Goal: Task Accomplishment & Management: Manage account settings

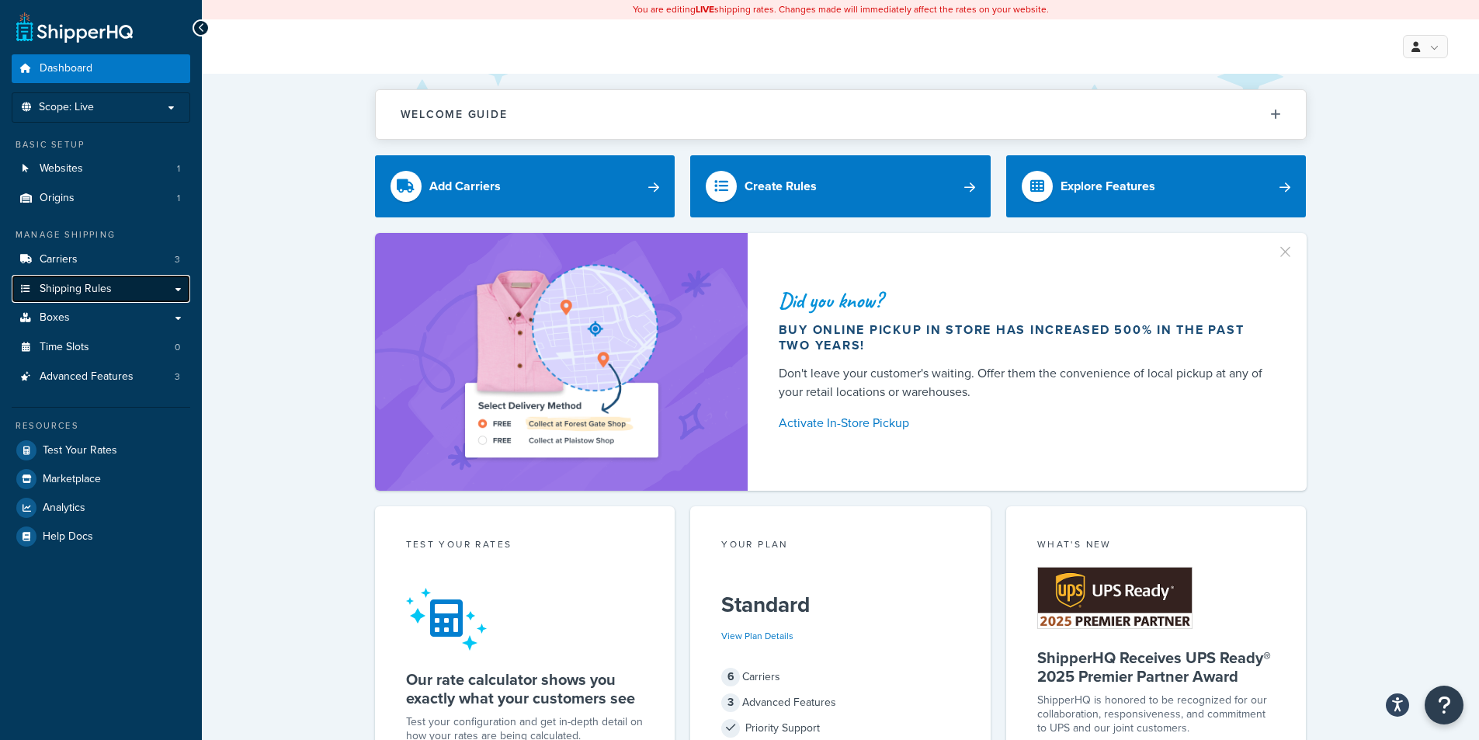
click at [174, 290] on link "Shipping Rules" at bounding box center [101, 289] width 179 height 29
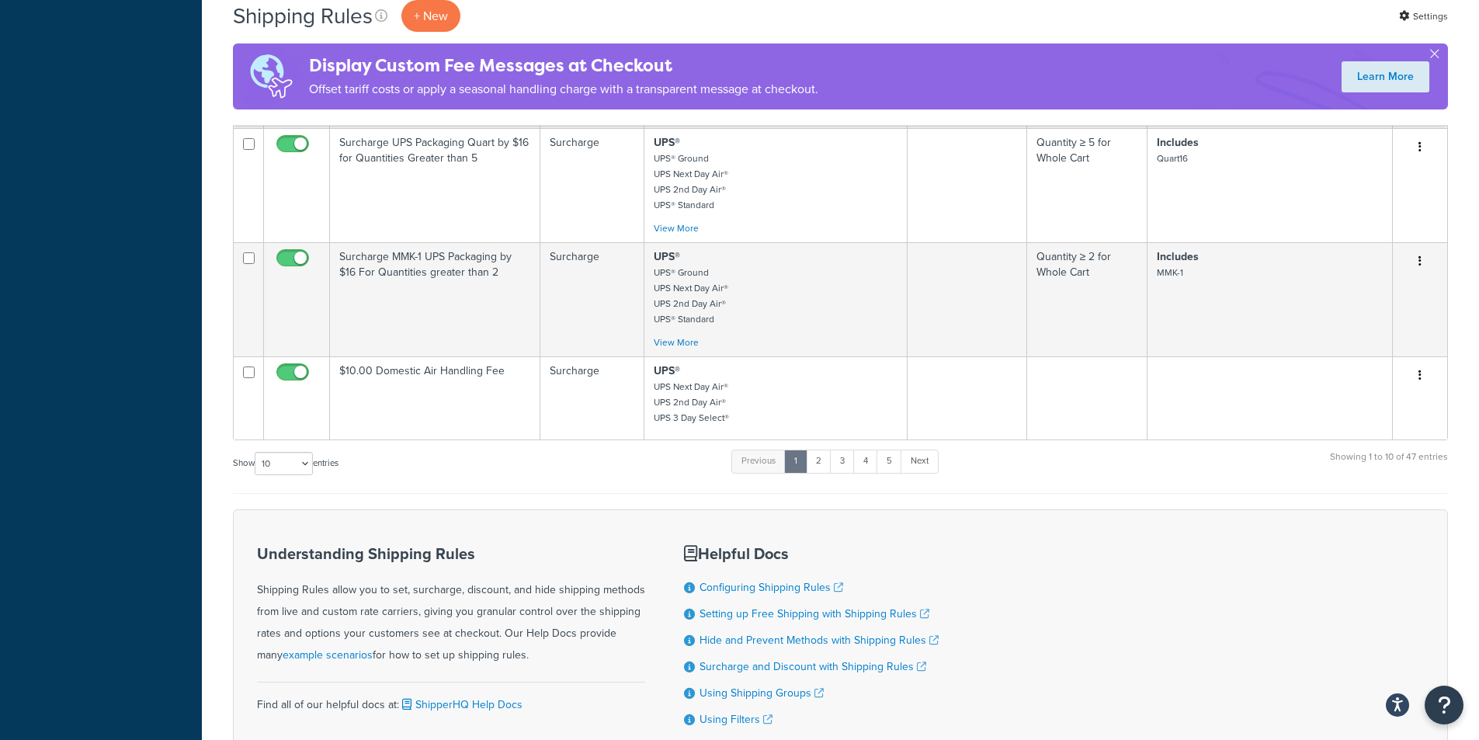
scroll to position [962, 0]
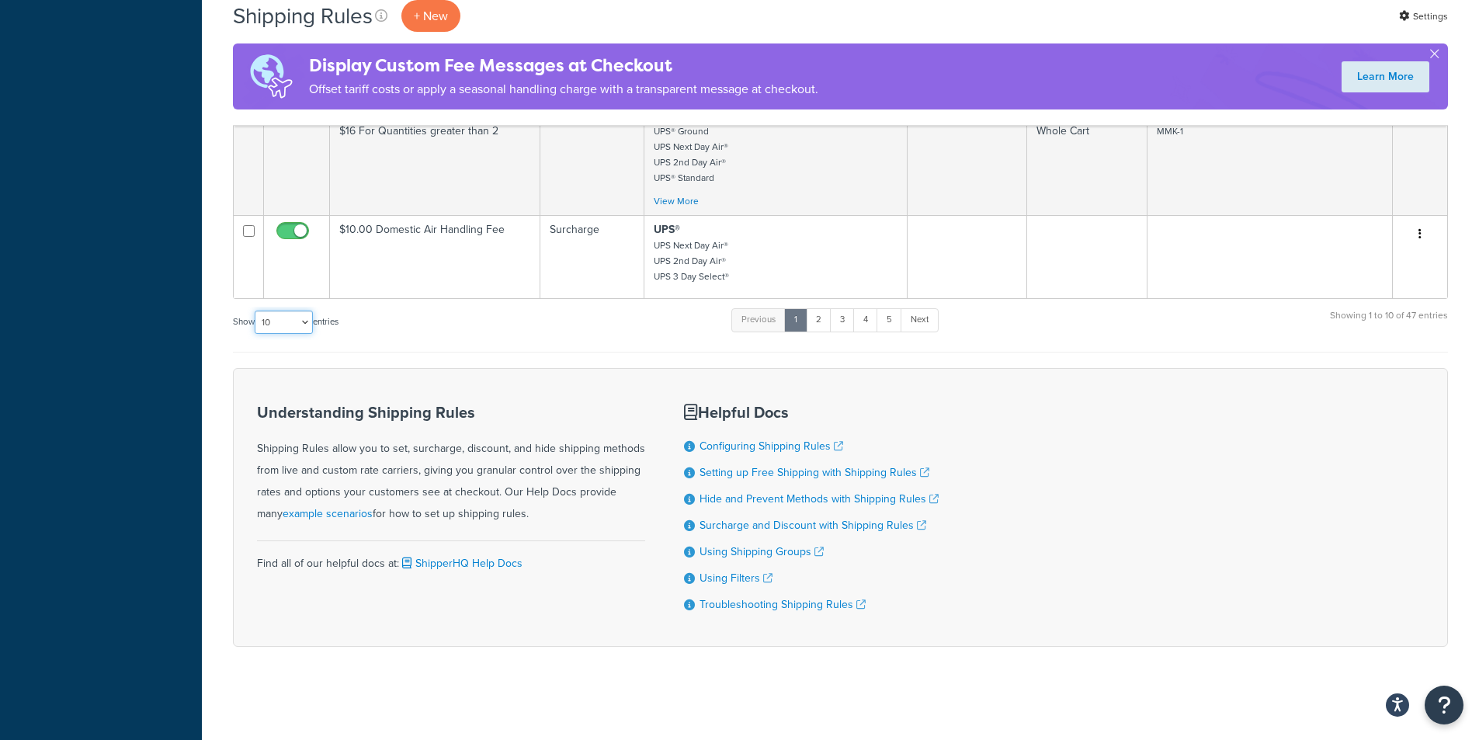
click at [302, 325] on select "10 15 25 50 100 1000" at bounding box center [284, 321] width 58 height 23
select select "50"
click at [256, 310] on select "10 15 25 50 100 1000" at bounding box center [284, 321] width 58 height 23
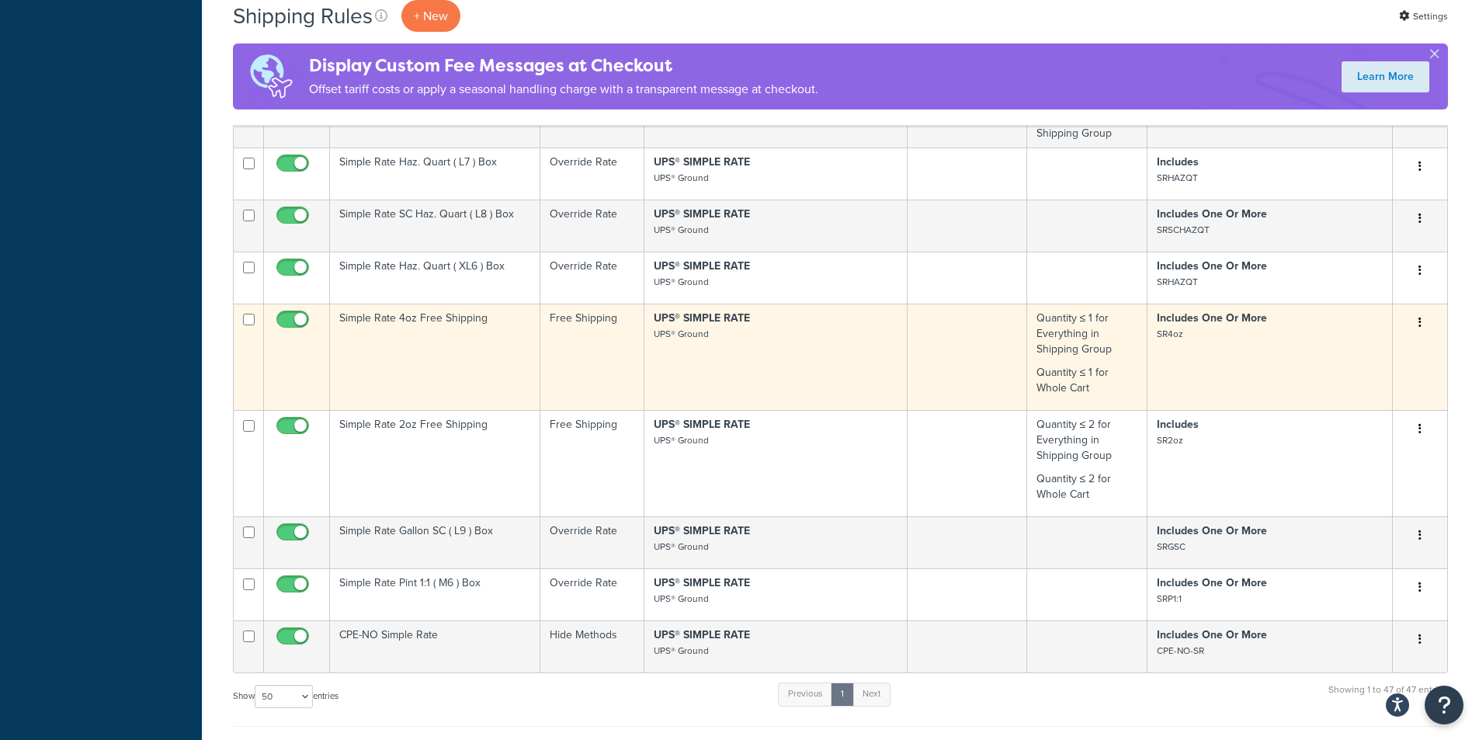
scroll to position [2825, 0]
